Goal: Task Accomplishment & Management: Manage account settings

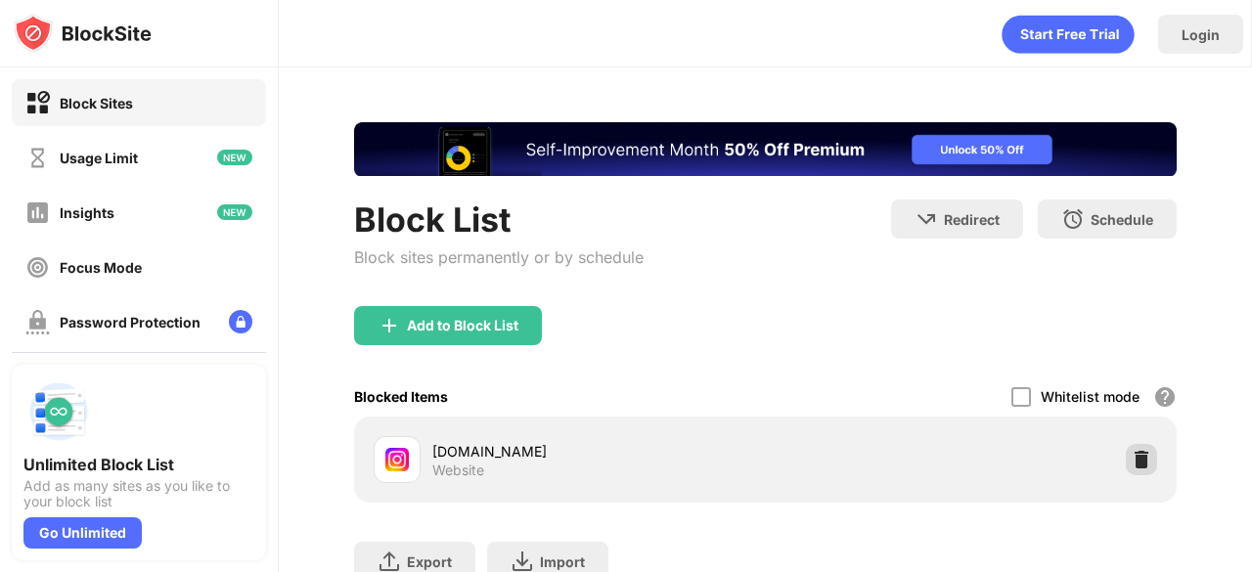
click at [1132, 451] on img at bounding box center [1142, 460] width 20 height 20
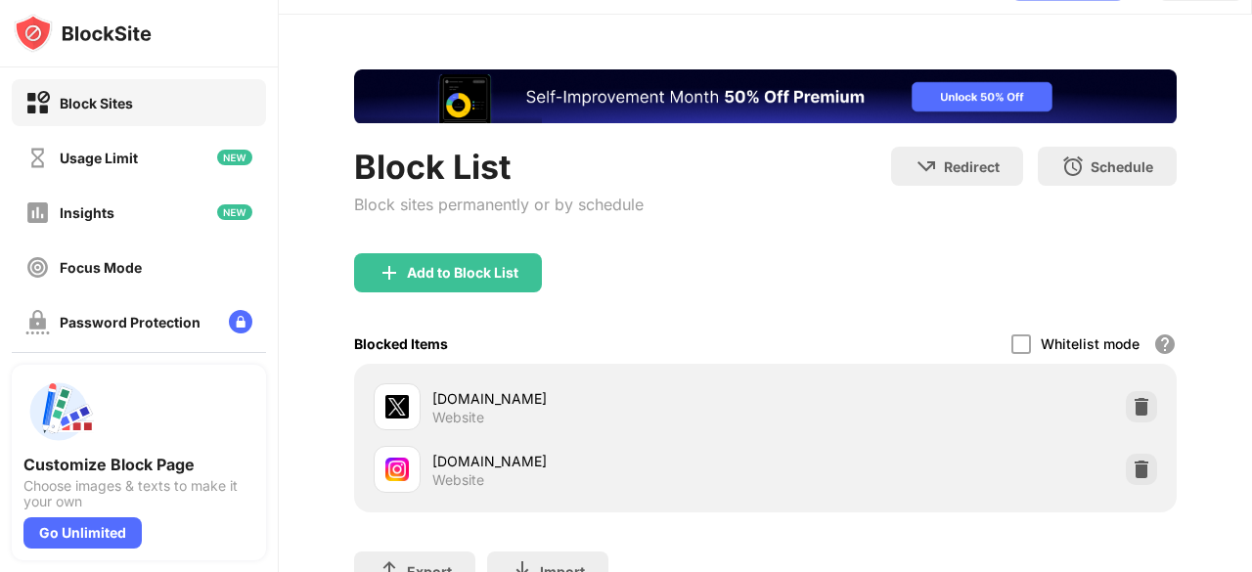
scroll to position [58, 0]
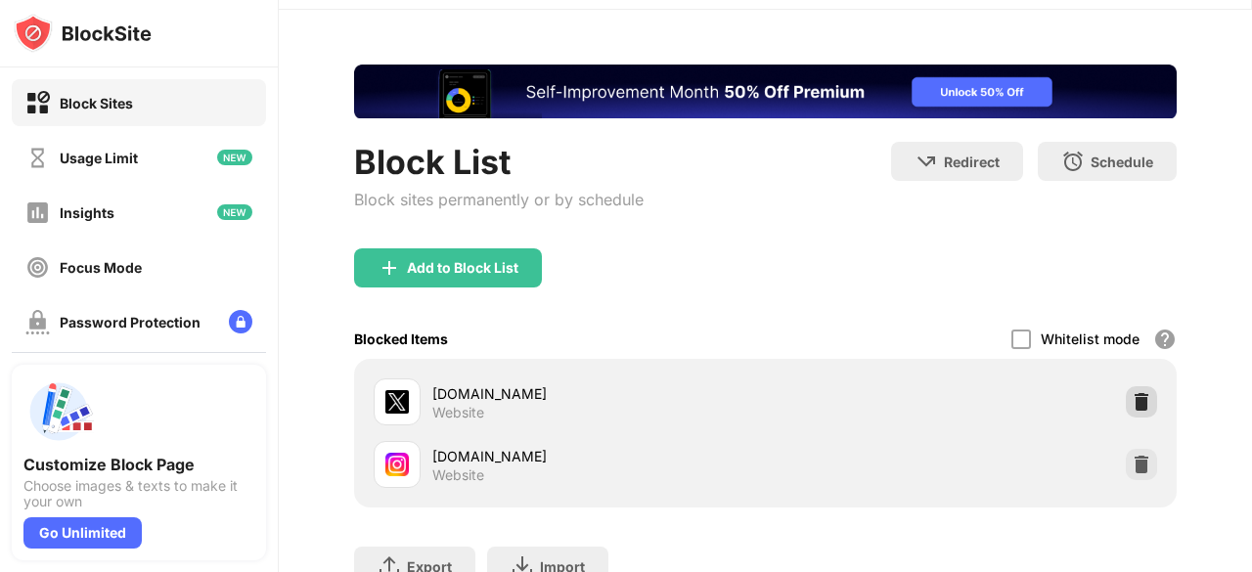
click at [1132, 393] on img at bounding box center [1142, 402] width 20 height 20
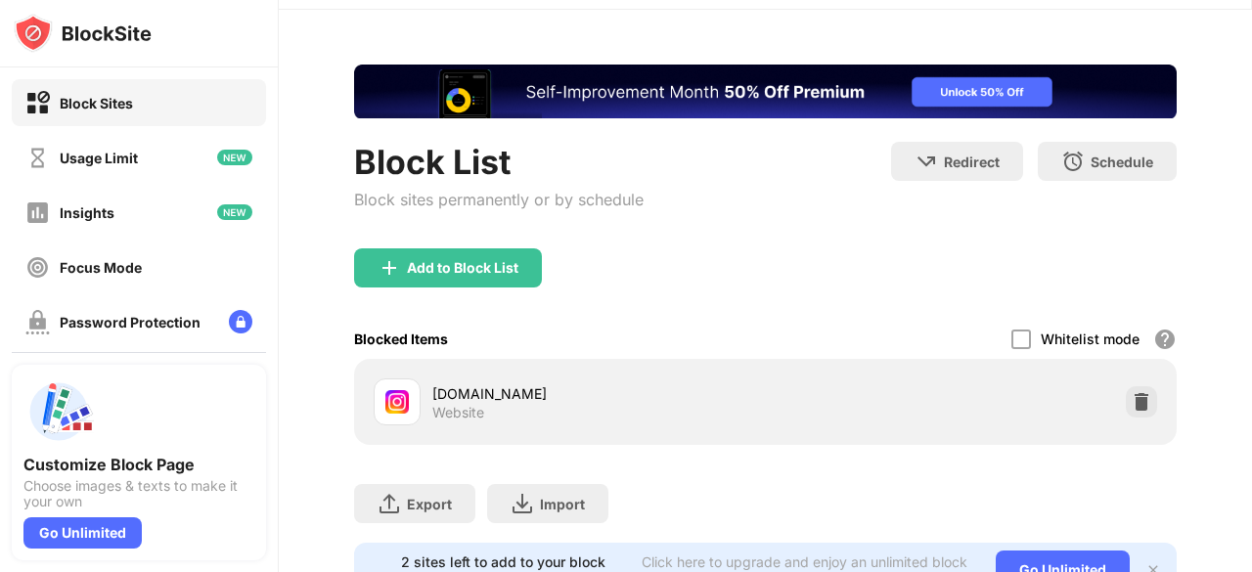
scroll to position [0, 0]
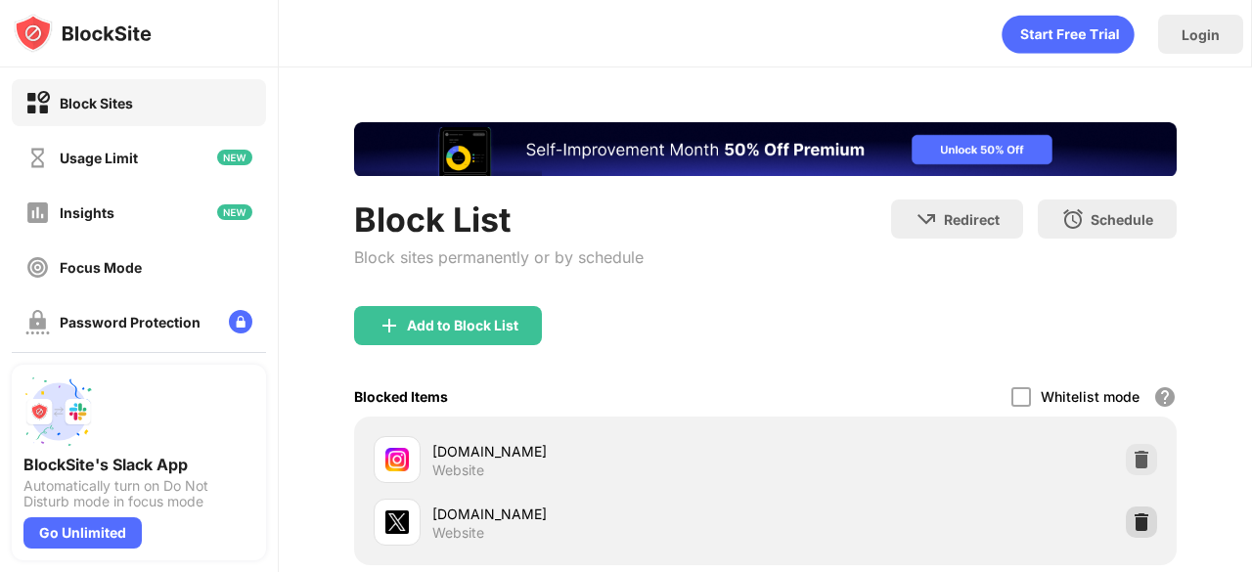
click at [1132, 513] on img at bounding box center [1142, 523] width 20 height 20
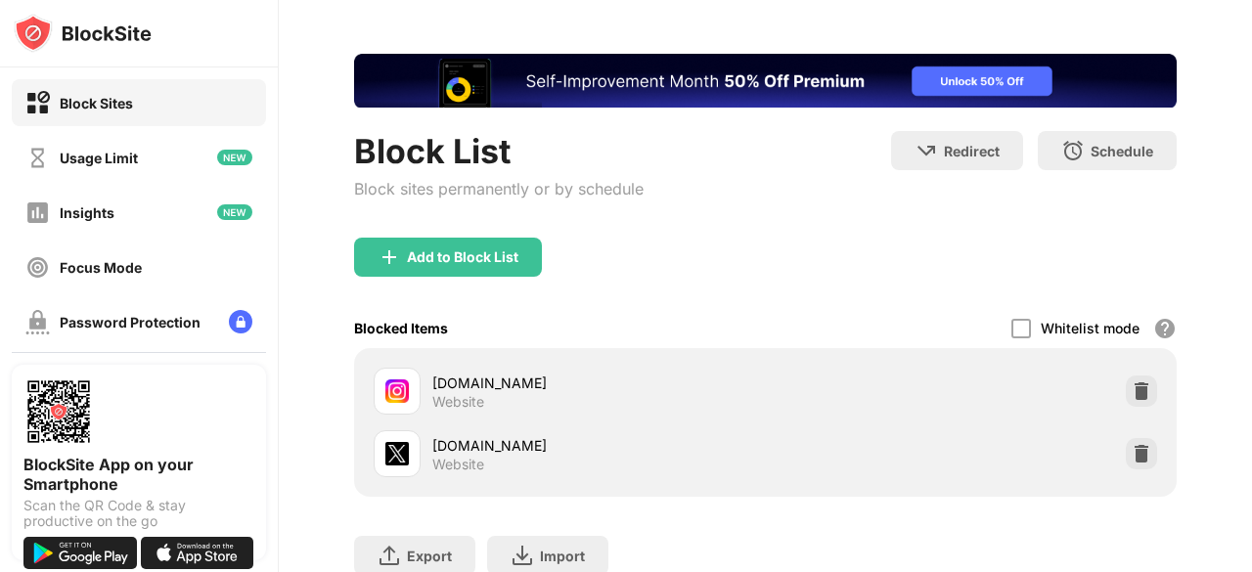
drag, startPoint x: 1251, startPoint y: 275, endPoint x: 1251, endPoint y: 347, distance: 72.4
click at [1251, 345] on div "Login Block List Block sites permanently or by schedule Redirect Choose a site …" at bounding box center [765, 286] width 973 height 572
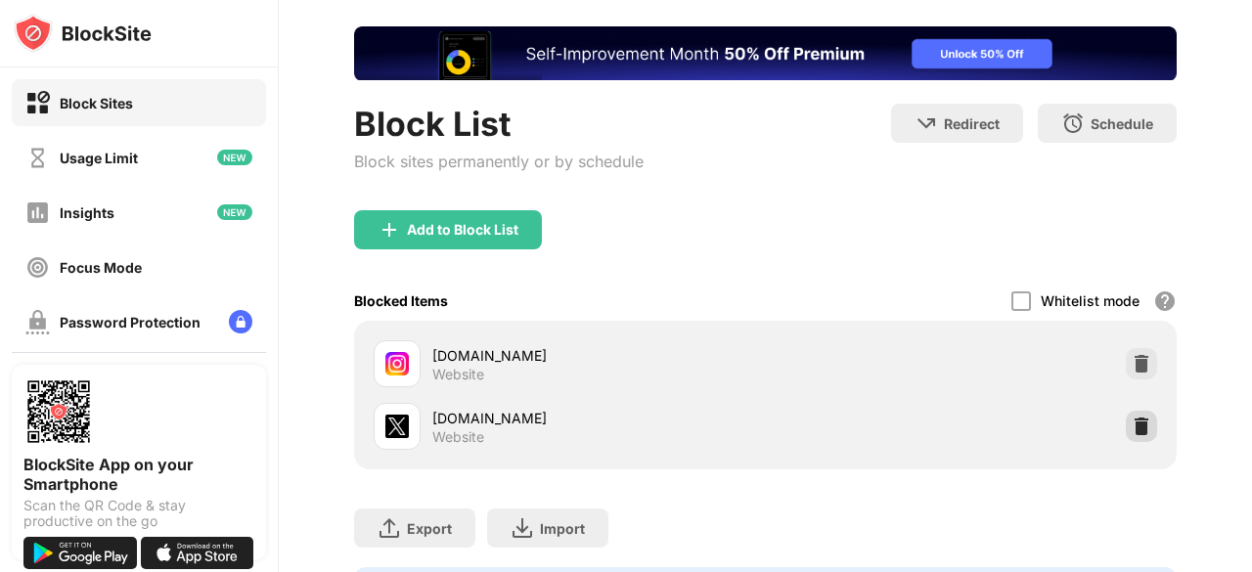
click at [1126, 412] on div at bounding box center [1141, 426] width 31 height 31
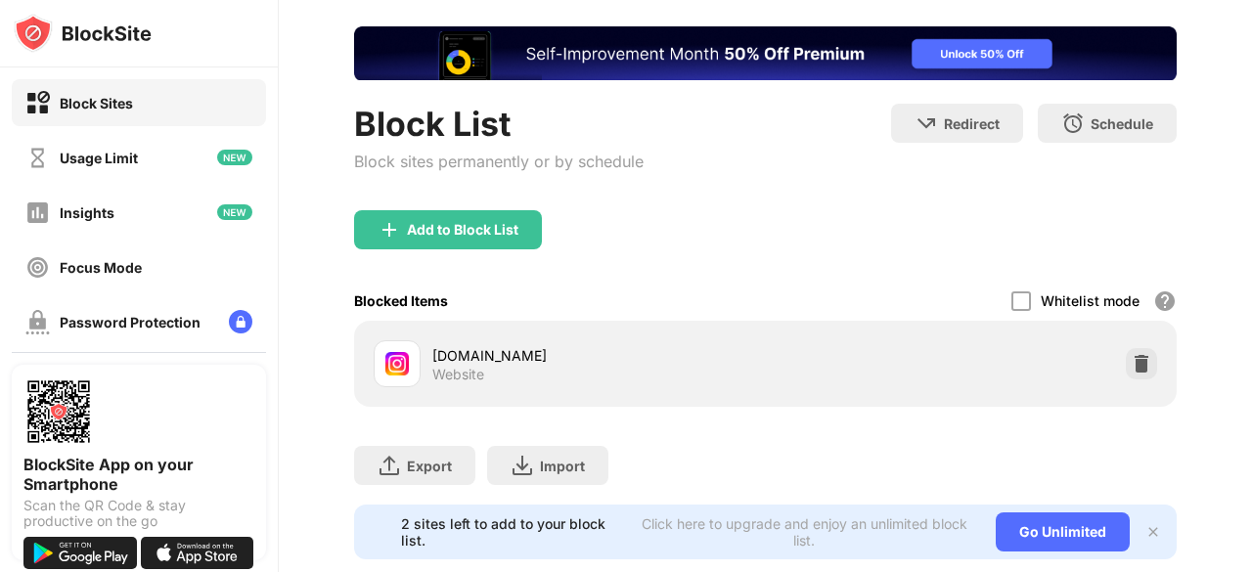
scroll to position [0, 0]
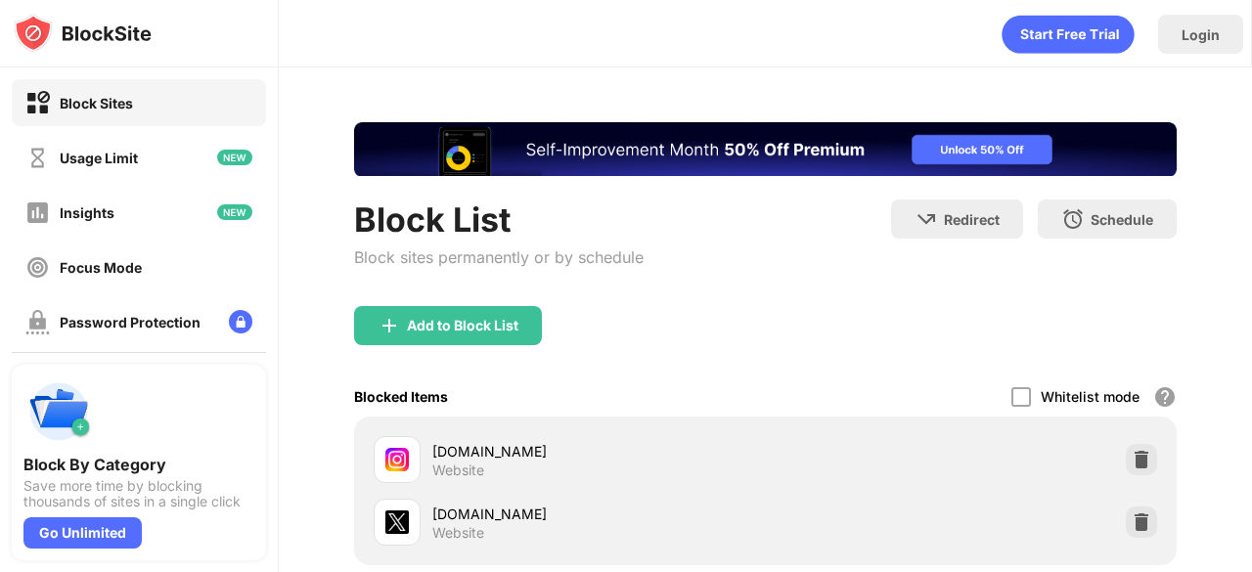
scroll to position [74, 0]
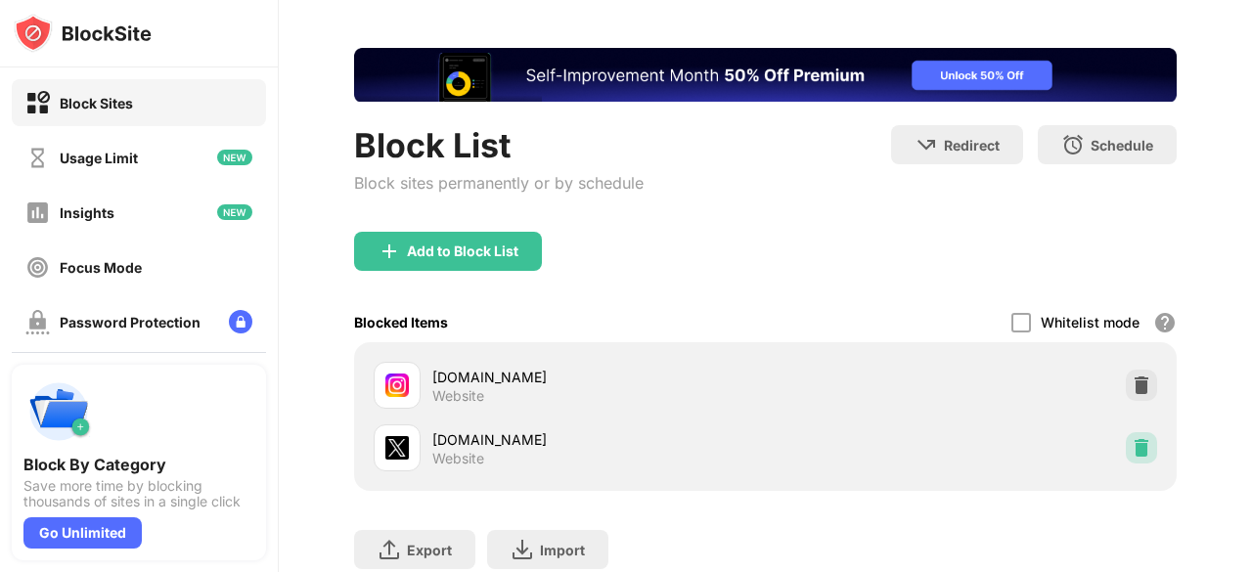
click at [1127, 433] on div at bounding box center [1141, 447] width 31 height 31
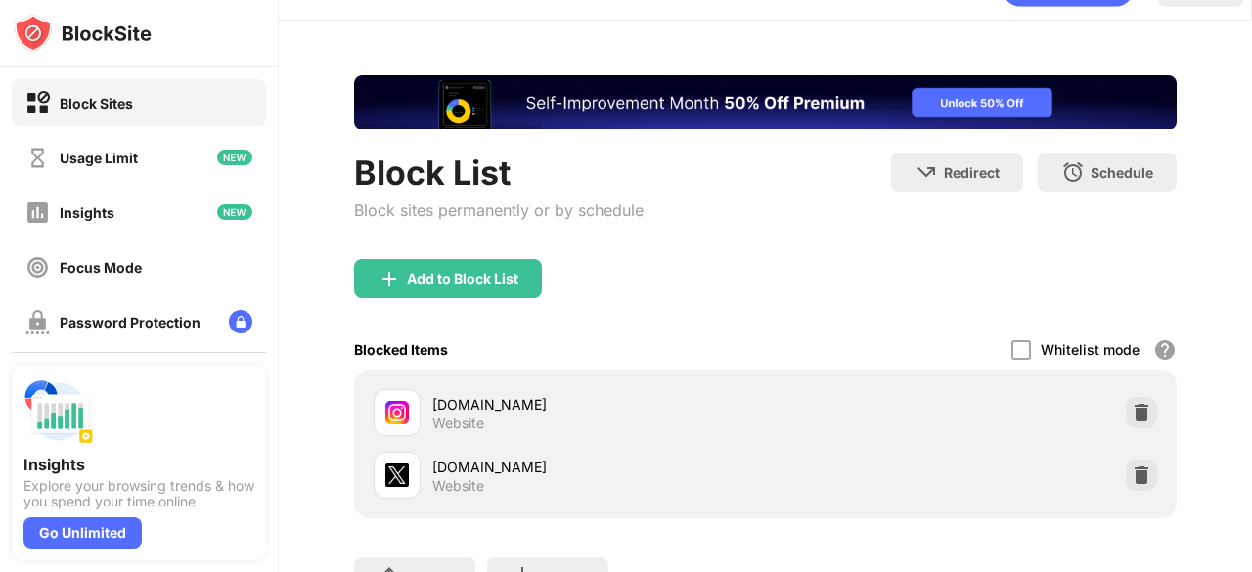
drag, startPoint x: 1251, startPoint y: 336, endPoint x: 1251, endPoint y: 403, distance: 67.5
click at [1251, 403] on div "Login Block List Block sites permanently or by schedule Redirect Choose a site …" at bounding box center [765, 286] width 973 height 572
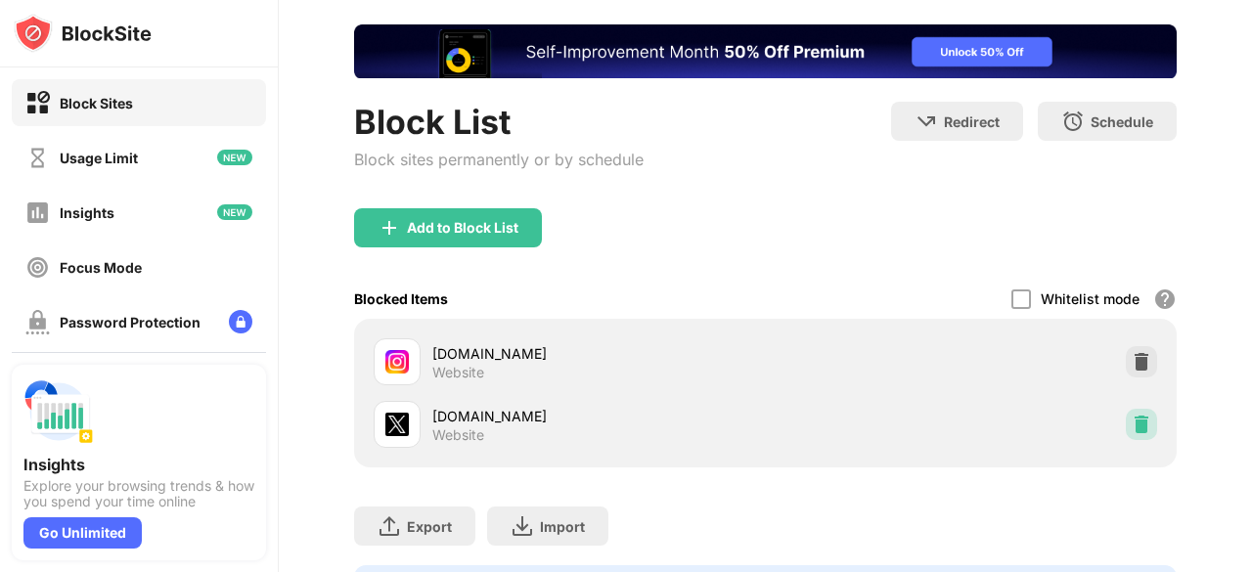
click at [1128, 411] on div at bounding box center [1141, 424] width 31 height 31
